Goal: Book appointment/travel/reservation

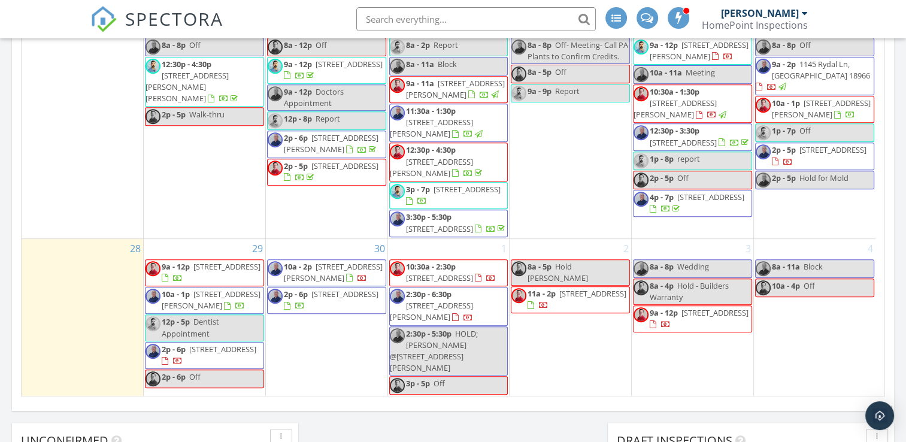
scroll to position [519, 0]
click at [810, 272] on span "Block" at bounding box center [812, 266] width 19 height 11
select select "9"
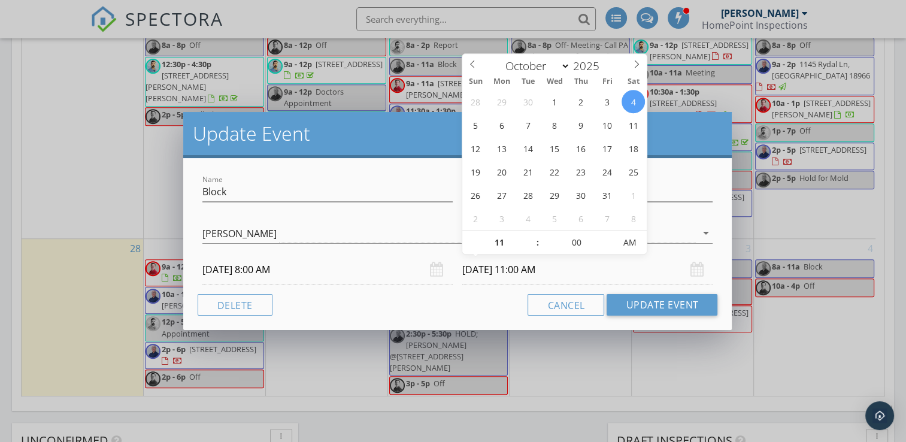
click at [486, 266] on input "10/04/2025 11:00 AM" at bounding box center [587, 269] width 250 height 29
type input "12"
type input "10/04/2025 12:00 PM"
click at [530, 235] on span at bounding box center [531, 237] width 8 height 12
type input "01"
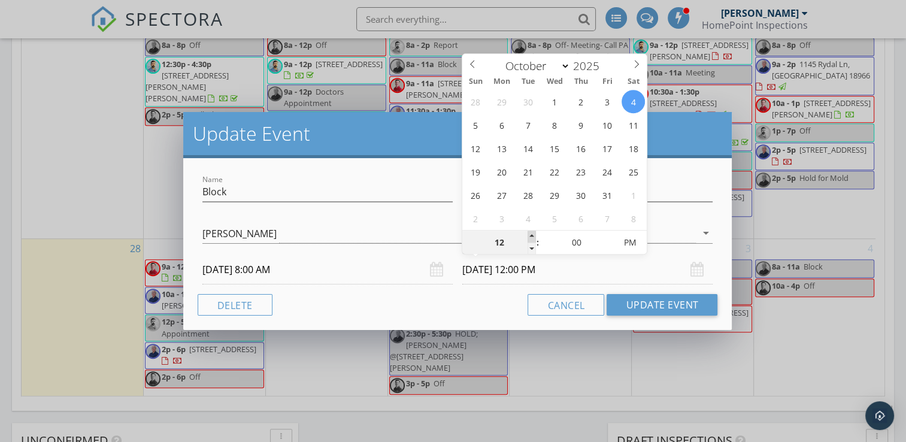
type input "10/04/2025 1:00 PM"
click at [530, 235] on span at bounding box center [531, 237] width 8 height 12
type input "02"
type input "10/04/2025 2:00 PM"
click at [530, 235] on span at bounding box center [531, 237] width 8 height 12
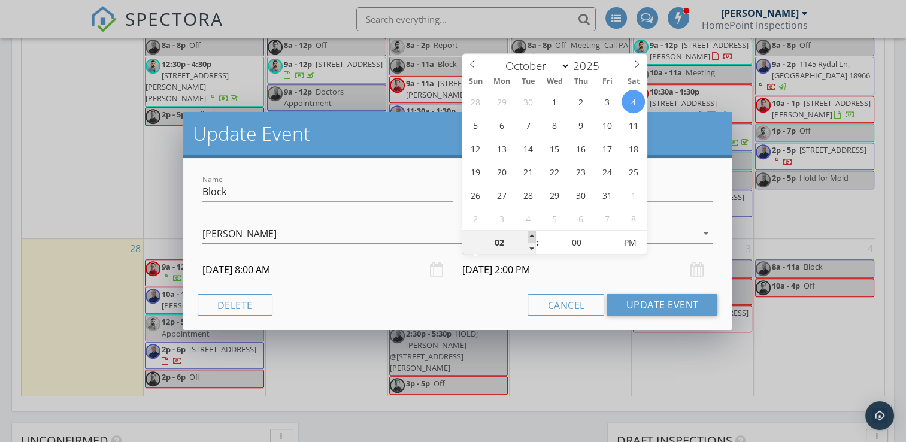
type input "03"
type input "10/04/2025 3:00 PM"
click at [530, 235] on span at bounding box center [531, 237] width 8 height 12
type input "04"
type input "10/04/2025 4:00 PM"
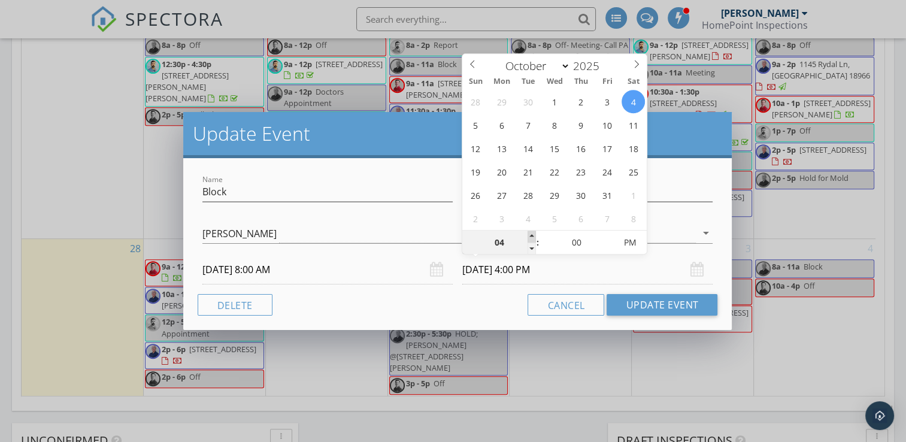
click at [530, 235] on span at bounding box center [531, 237] width 8 height 12
type input "05"
type input "10/04/2025 5:00 PM"
click at [530, 235] on span at bounding box center [531, 237] width 8 height 12
type input "06"
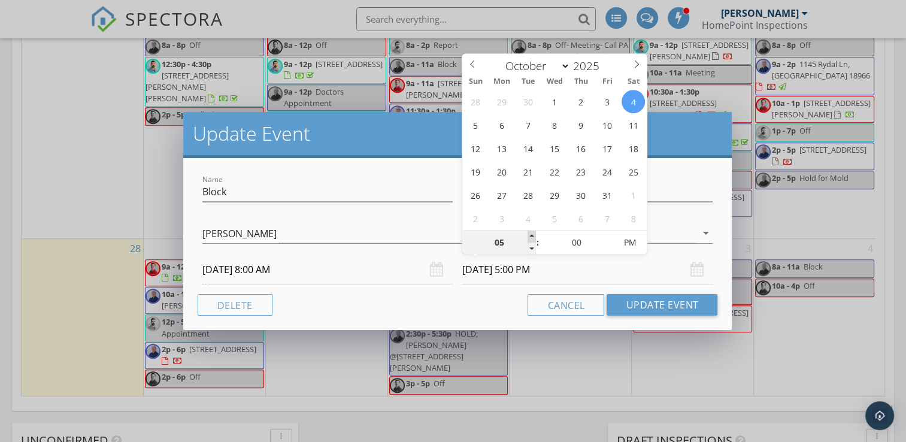
type input "10/04/2025 6:00 PM"
click at [530, 235] on span at bounding box center [531, 237] width 8 height 12
type input "07"
type input "10/04/2025 7:00 PM"
click at [530, 235] on span at bounding box center [531, 237] width 8 height 12
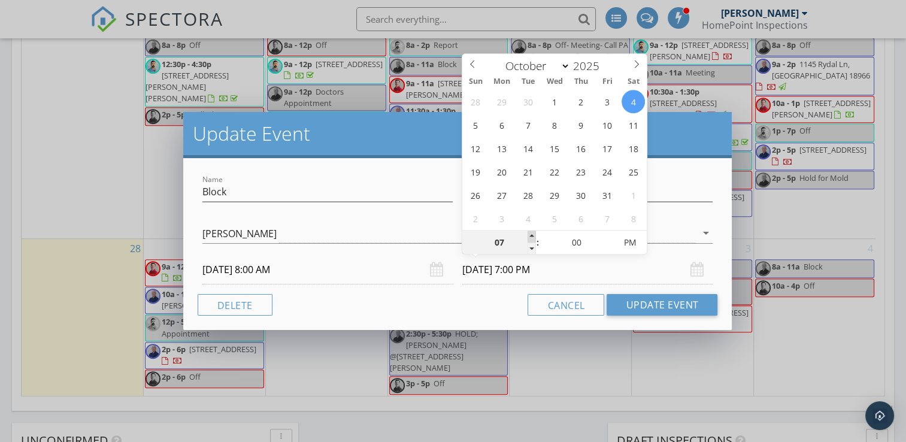
type input "08"
type input "10/04/2025 8:00 PM"
click at [530, 235] on span at bounding box center [531, 237] width 8 height 12
click at [641, 310] on button "Update Event" at bounding box center [662, 305] width 111 height 22
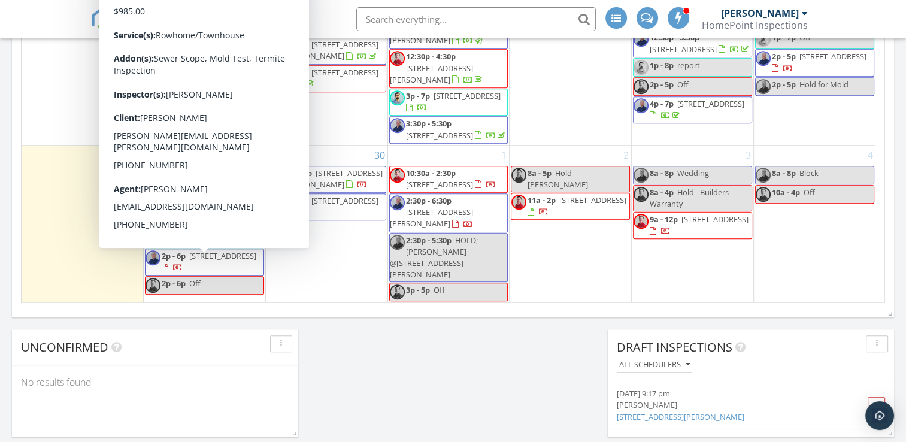
click at [303, 309] on div "September 2025 today list day week cal wk 4 wk month Sun Mon Tue Wed Thu Fri Sa…" at bounding box center [453, 39] width 882 height 545
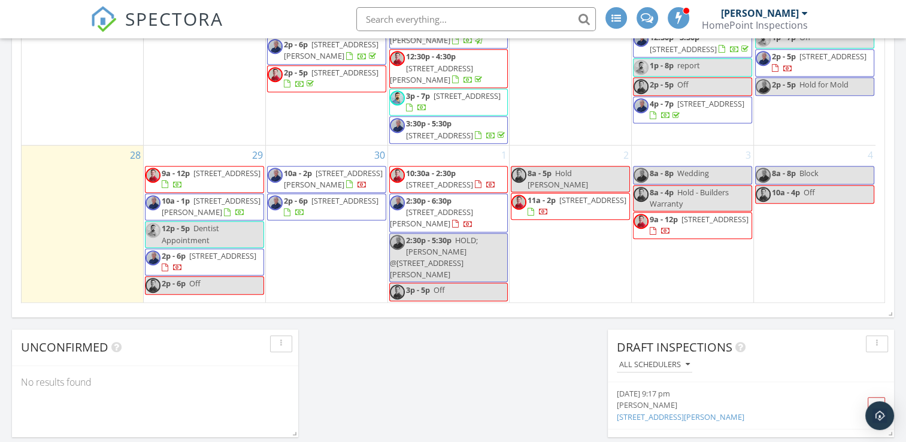
click at [212, 213] on span "328 Daly St, Philadelphia 19148" at bounding box center [211, 206] width 99 height 22
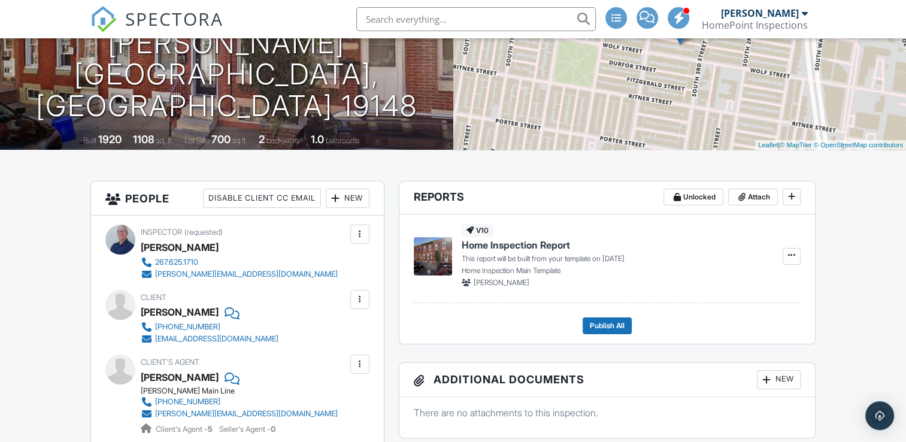
scroll to position [180, 0]
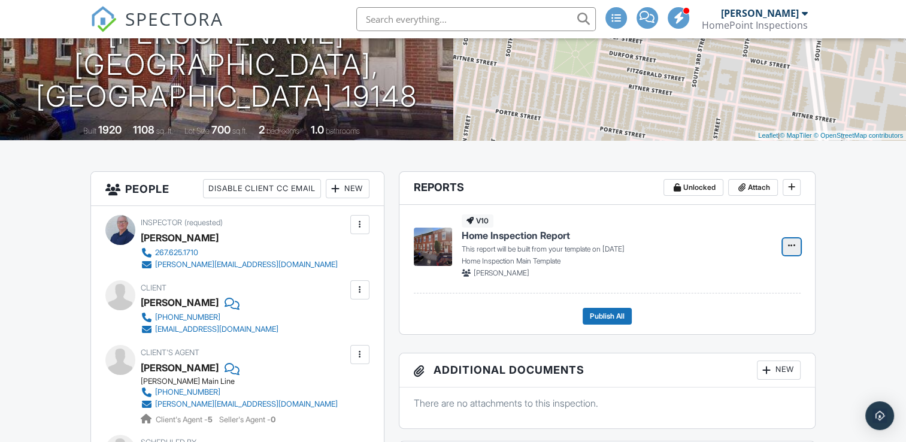
click at [788, 246] on icon at bounding box center [791, 245] width 7 height 8
click at [717, 275] on input "Build Now" at bounding box center [732, 278] width 122 height 27
click at [765, 252] on link "Edit" at bounding box center [754, 246] width 48 height 17
